Goal: Transaction & Acquisition: Purchase product/service

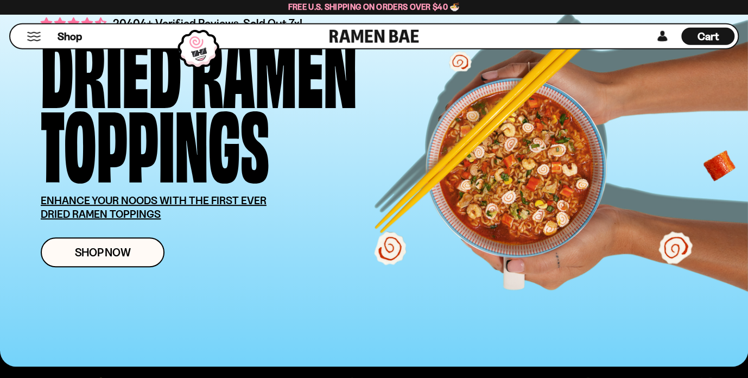
scroll to position [115, 0]
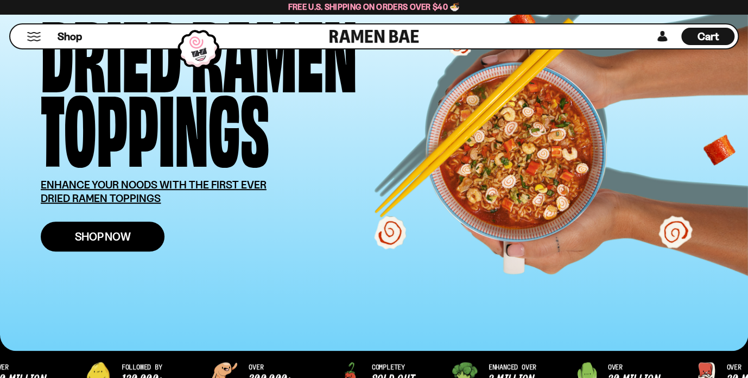
click at [92, 232] on span "Shop Now" at bounding box center [103, 236] width 56 height 11
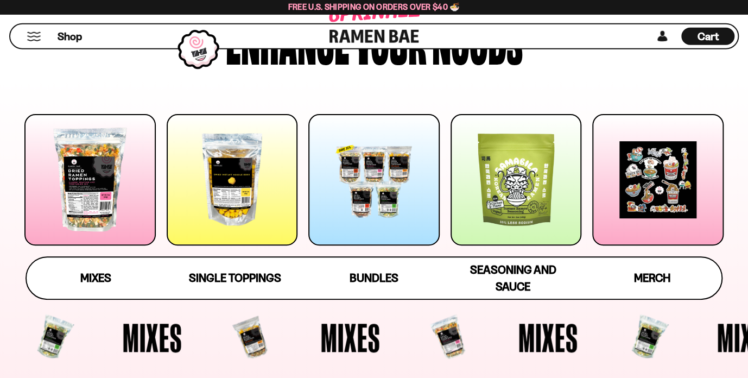
scroll to position [124, 0]
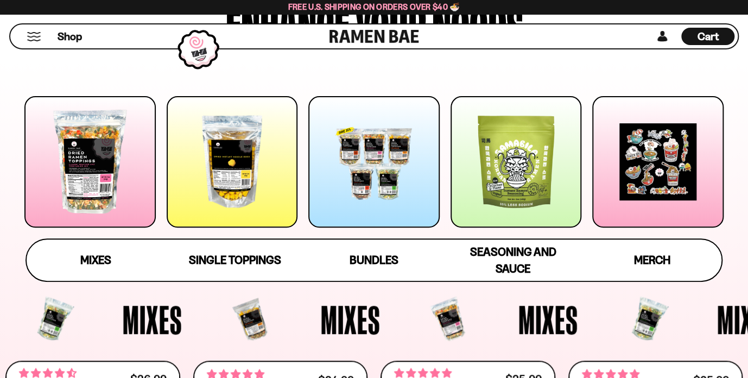
click at [100, 179] on div at bounding box center [89, 161] width 131 height 131
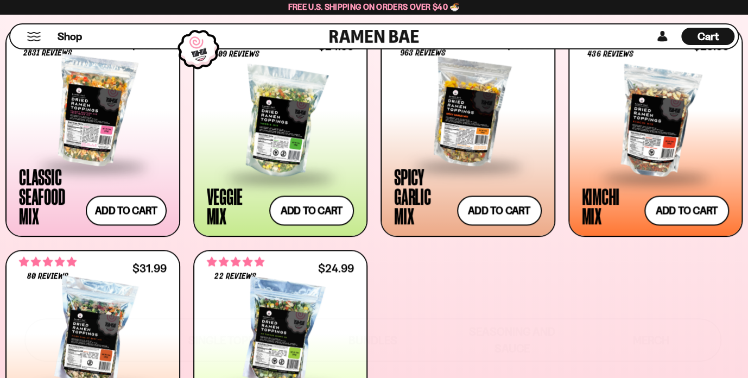
scroll to position [472, 0]
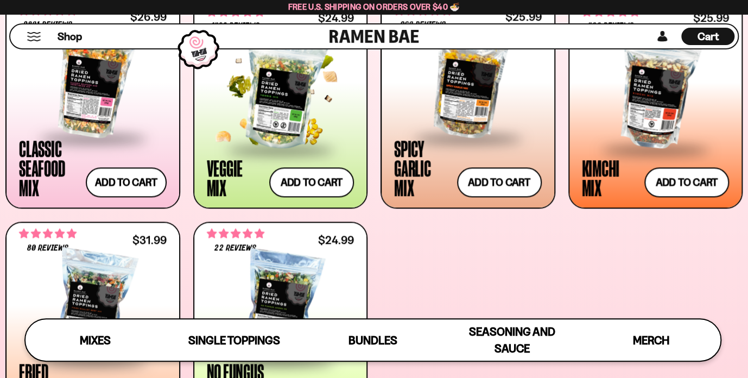
click at [236, 179] on div "Veggie Mix" at bounding box center [236, 177] width 58 height 39
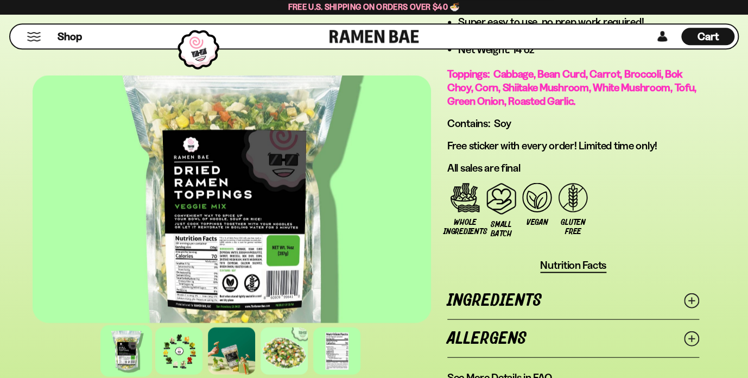
scroll to position [917, 0]
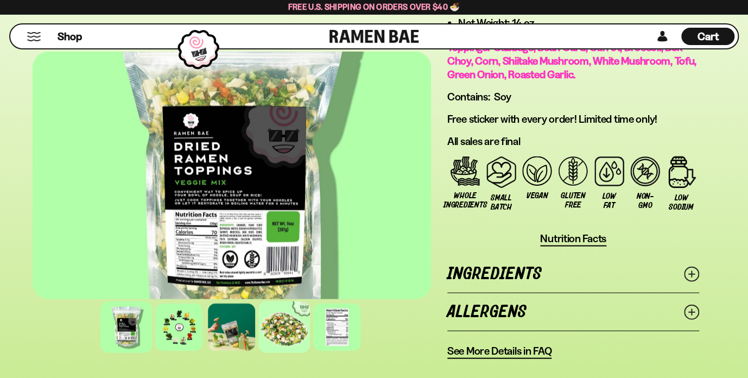
click at [296, 320] on div at bounding box center [284, 327] width 52 height 52
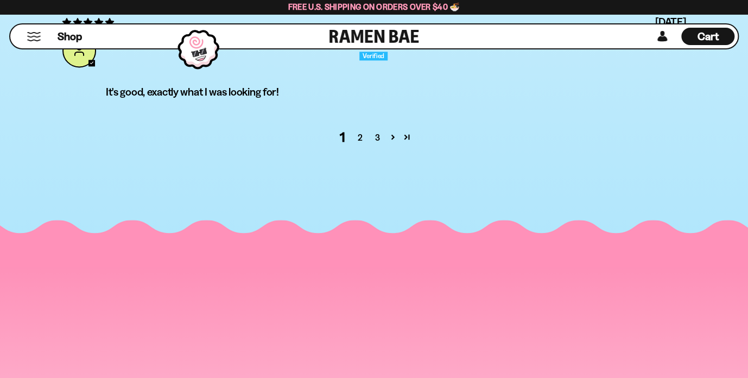
scroll to position [4416, 0]
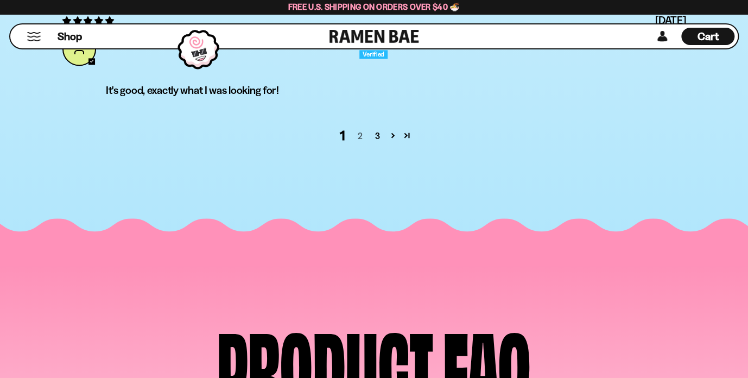
click at [358, 129] on link "2" at bounding box center [359, 135] width 17 height 13
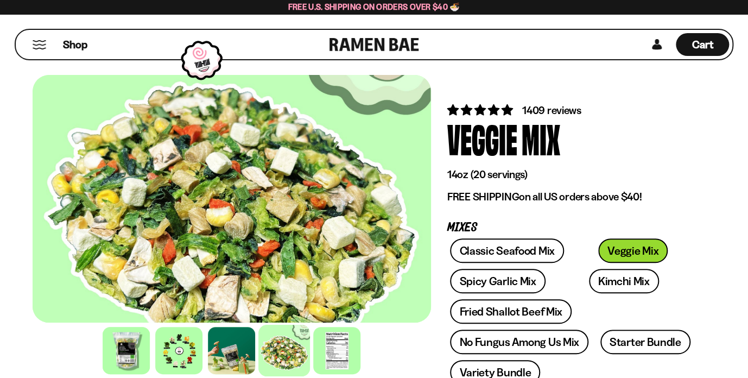
scroll to position [70, 0]
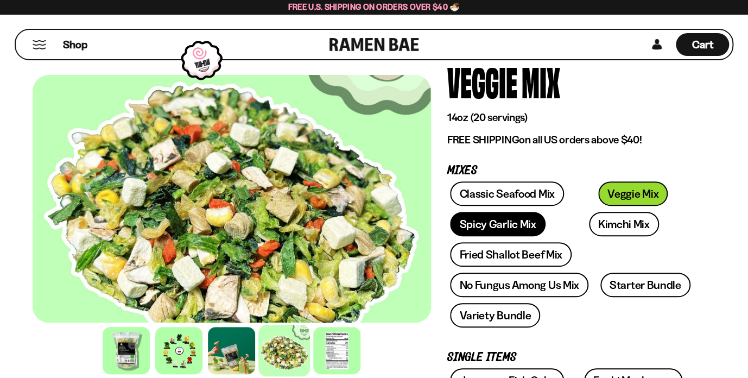
click at [471, 223] on link "Spicy Garlic Mix" at bounding box center [497, 224] width 95 height 24
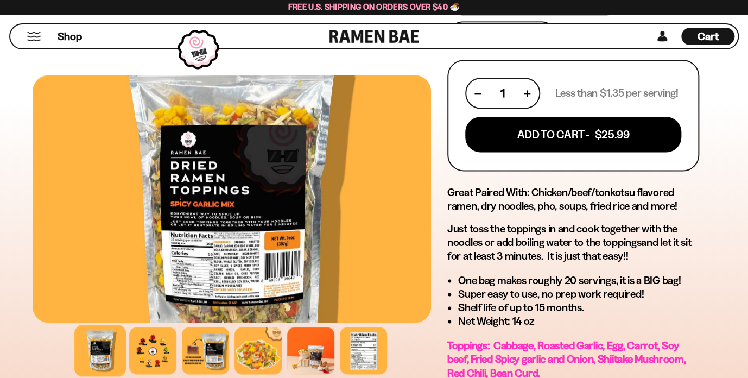
scroll to position [573, 0]
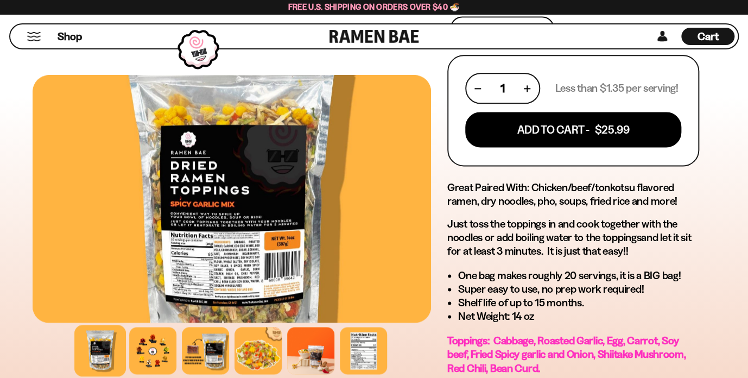
click at [273, 225] on div at bounding box center [232, 199] width 399 height 248
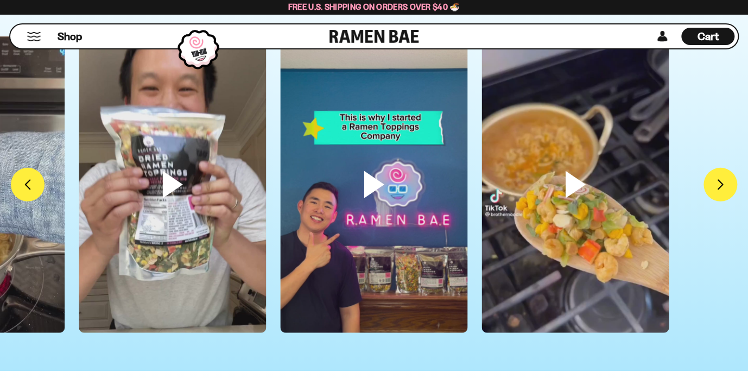
scroll to position [3326, 0]
